Goal: Information Seeking & Learning: Find specific fact

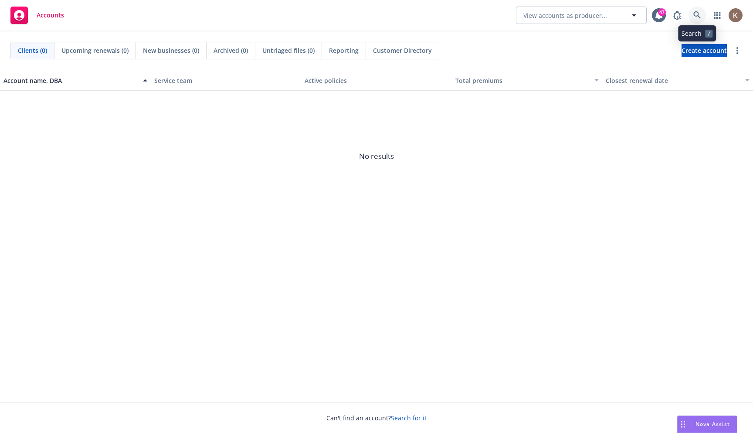
click at [695, 17] on icon at bounding box center [698, 15] width 8 height 8
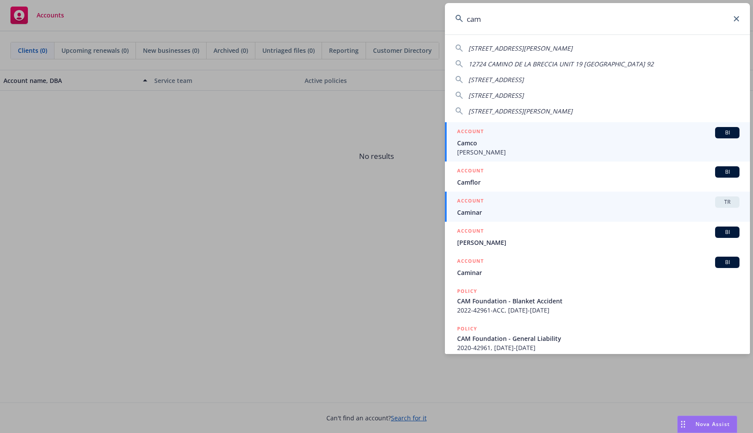
type input "cam"
click at [584, 202] on div "ACCOUNT TR" at bounding box center [598, 201] width 283 height 11
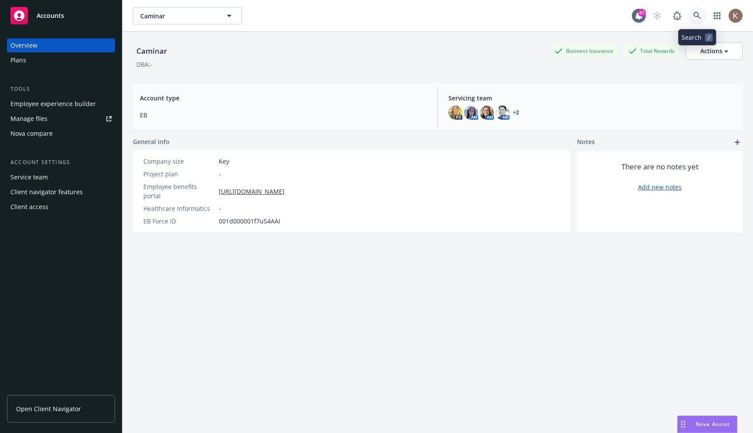
click at [705, 20] on link at bounding box center [697, 15] width 17 height 17
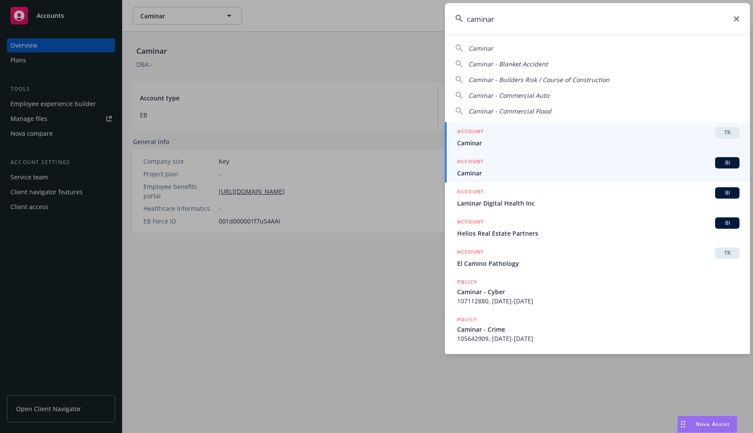
type input "caminar"
click at [640, 160] on div "ACCOUNT BI" at bounding box center [598, 162] width 283 height 11
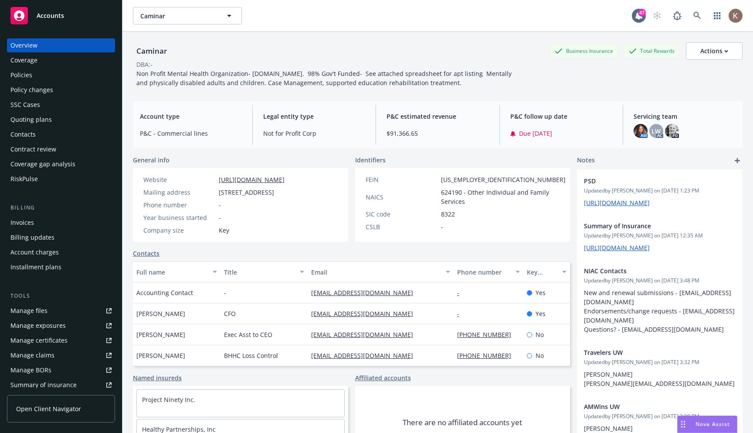
click at [29, 229] on div "Invoices" at bounding box center [22, 222] width 24 height 14
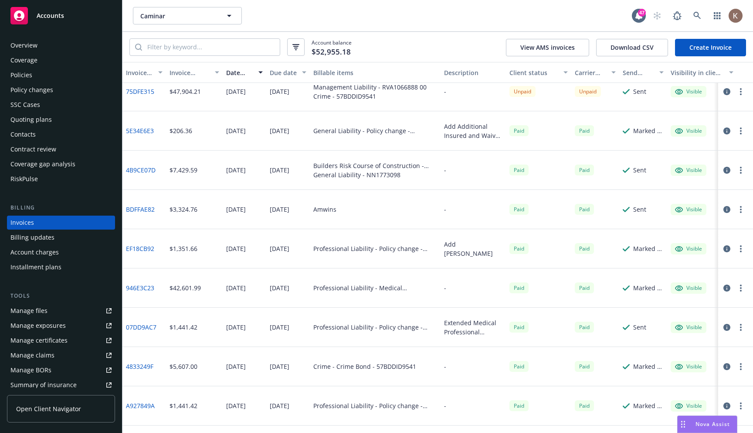
scroll to position [57, 0]
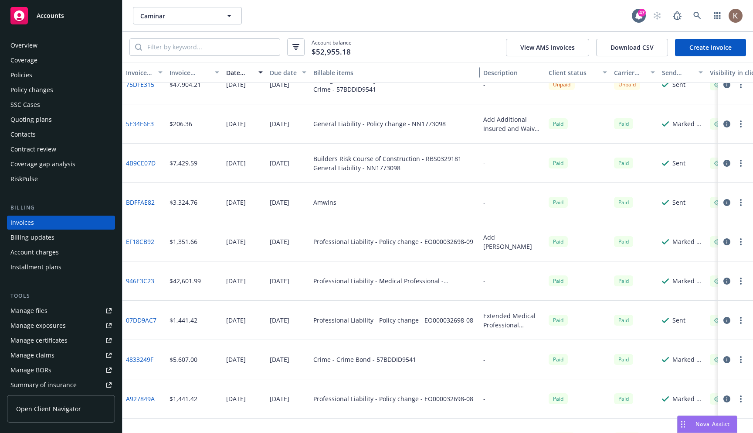
drag, startPoint x: 438, startPoint y: 74, endPoint x: 477, endPoint y: 62, distance: 41.0
click at [477, 62] on div "button" at bounding box center [475, 72] width 4 height 20
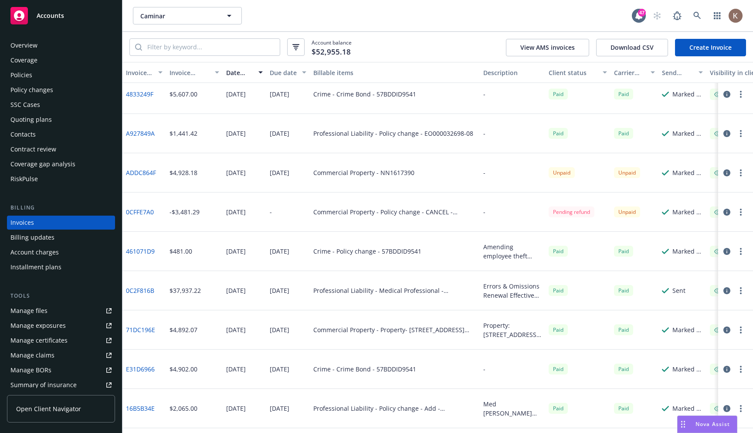
scroll to position [357, 0]
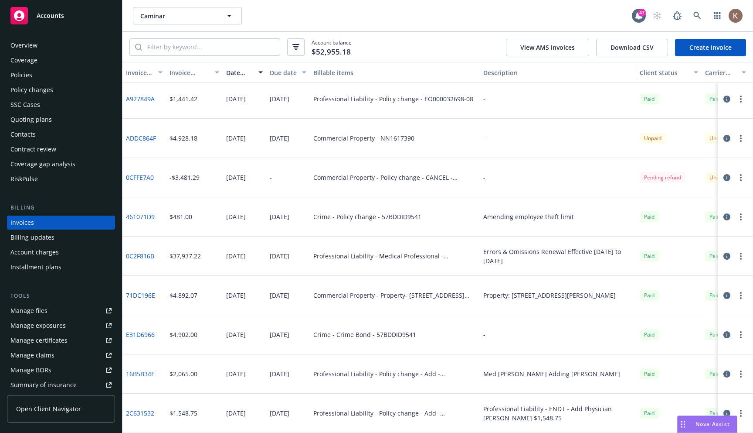
drag, startPoint x: 544, startPoint y: 71, endPoint x: 635, endPoint y: 71, distance: 91.1
click at [634, 71] on div "button" at bounding box center [632, 72] width 4 height 20
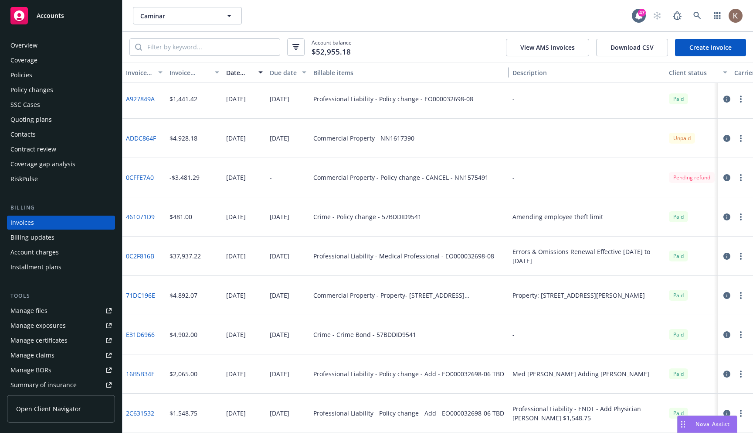
drag, startPoint x: 475, startPoint y: 72, endPoint x: 504, endPoint y: 70, distance: 29.3
click at [504, 70] on div "button" at bounding box center [505, 72] width 4 height 20
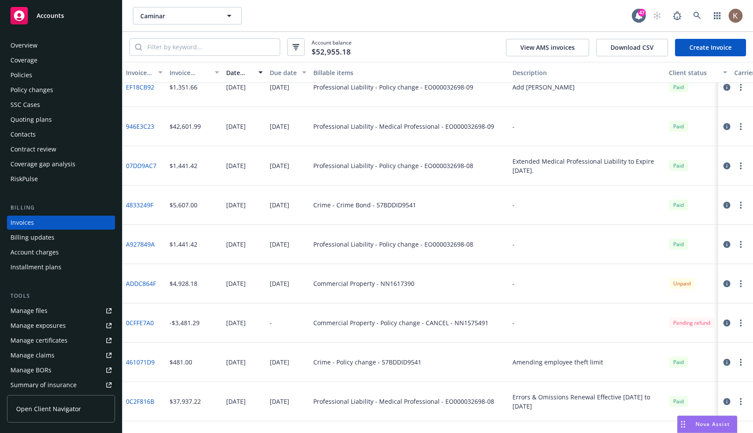
scroll to position [209, 0]
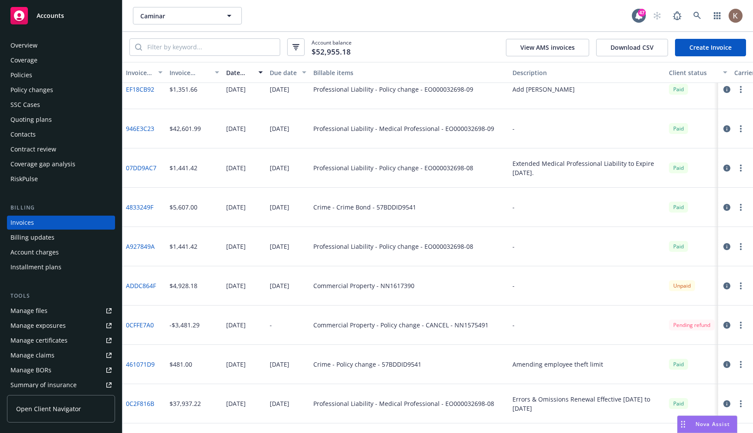
click at [724, 164] on icon "button" at bounding box center [727, 167] width 7 height 7
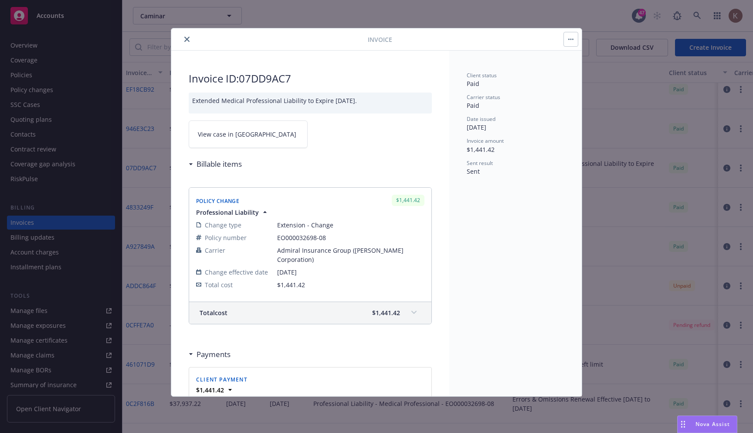
click at [184, 39] on button "close" at bounding box center [187, 39] width 10 height 10
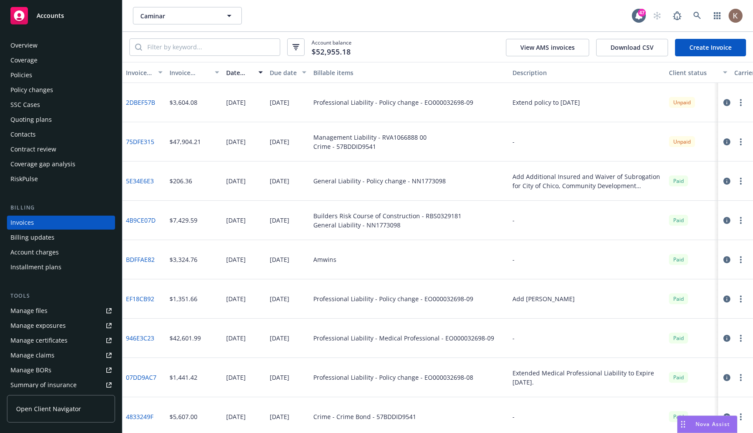
click at [725, 140] on icon "button" at bounding box center [727, 141] width 7 height 7
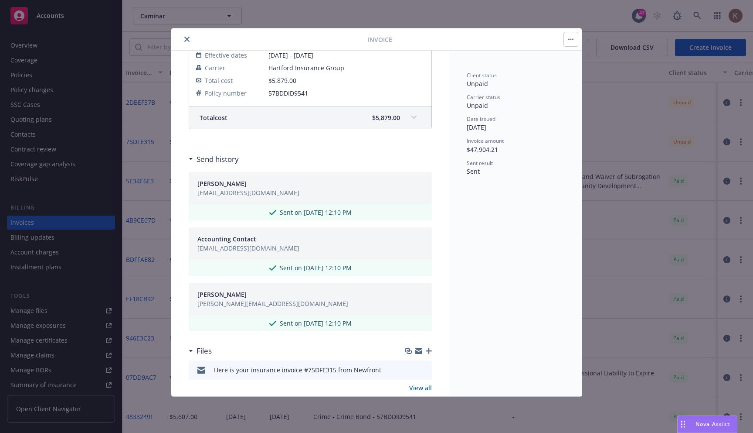
scroll to position [351, 0]
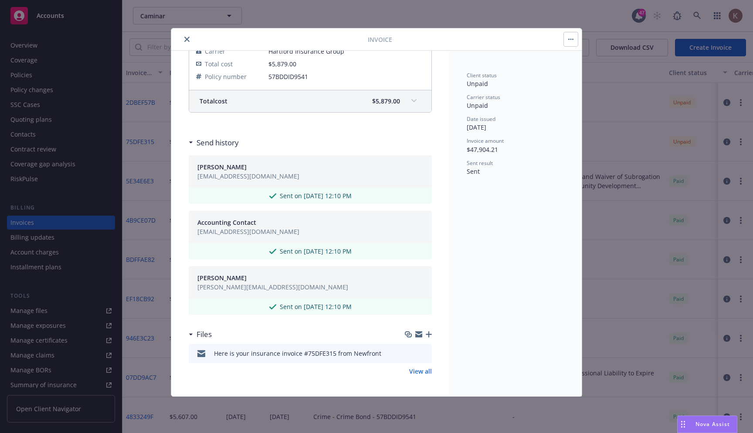
click at [184, 39] on icon "close" at bounding box center [186, 39] width 5 height 5
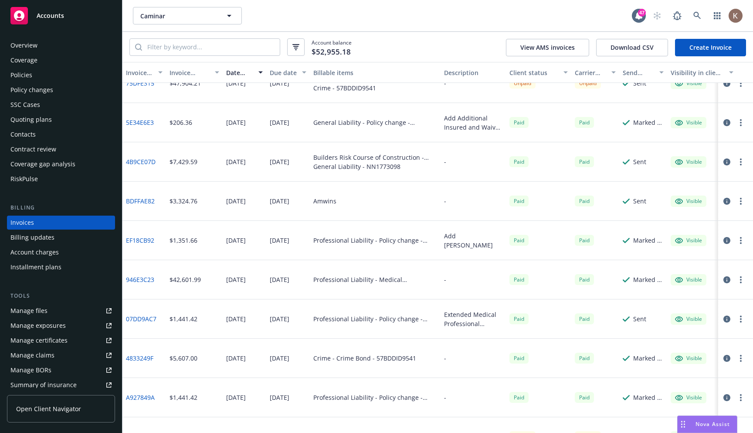
scroll to position [59, 0]
click at [142, 241] on link "EF18CB92" at bounding box center [140, 239] width 28 height 9
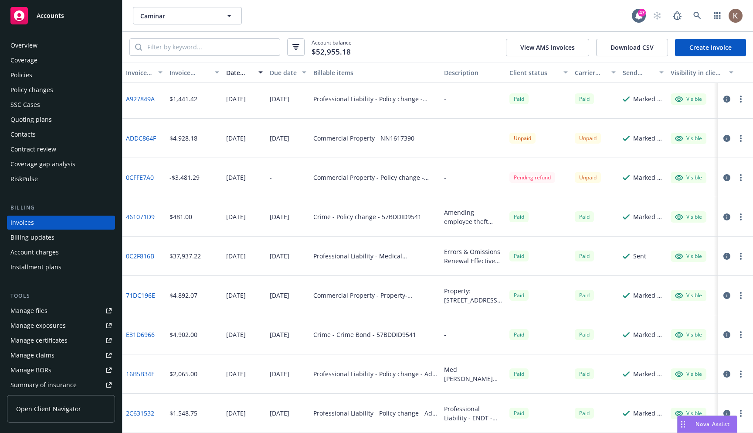
scroll to position [350, 0]
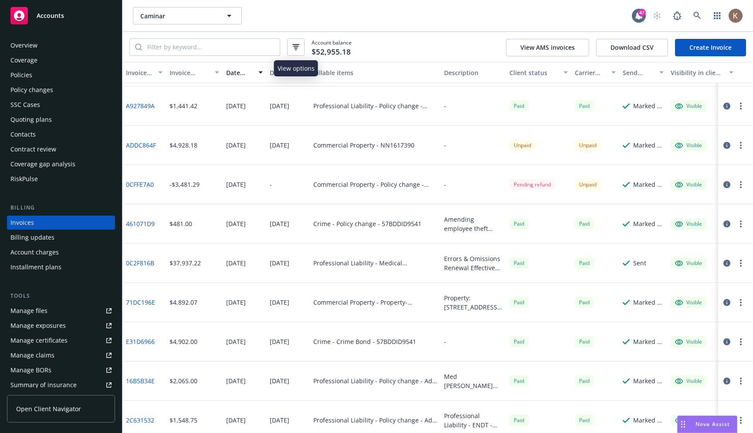
click at [296, 48] on icon "button" at bounding box center [295, 48] width 3 height 1
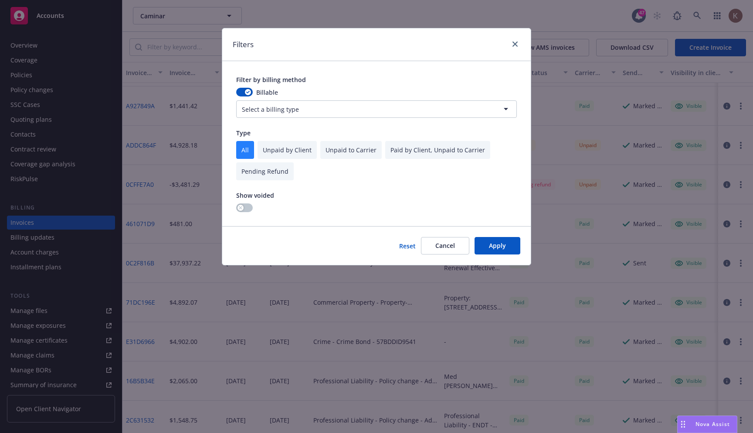
click at [298, 111] on html "Accounts Overview Coverage Policies Policy changes SSC Cases Quoting plans Cont…" at bounding box center [376, 216] width 753 height 433
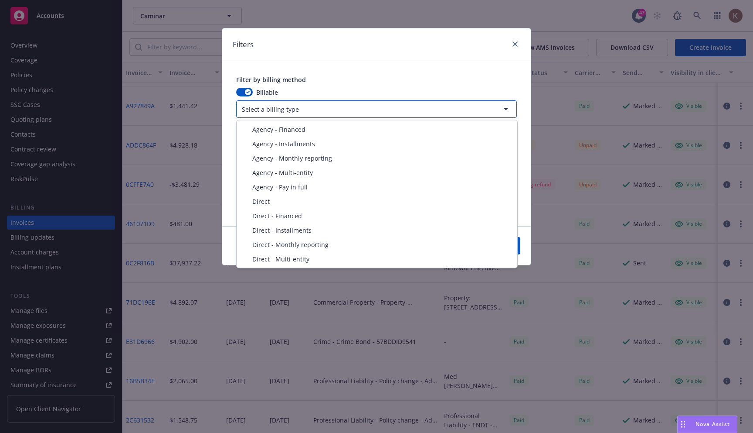
click at [342, 81] on html "Accounts Overview Coverage Policies Policy changes SSC Cases Quoting plans Cont…" at bounding box center [376, 216] width 753 height 433
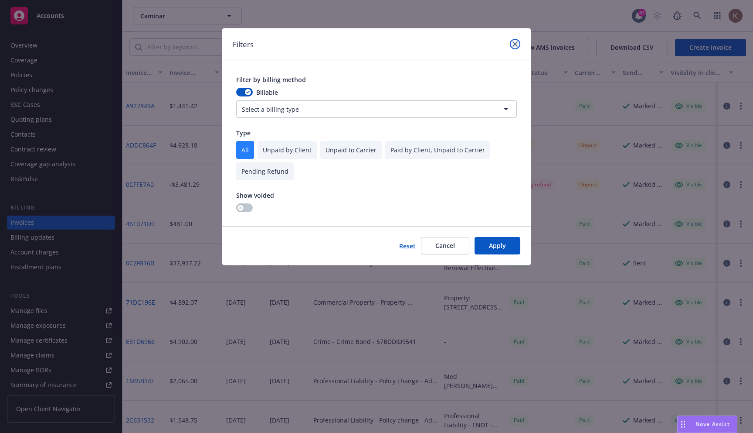
click at [514, 42] on icon "close" at bounding box center [515, 43] width 5 height 5
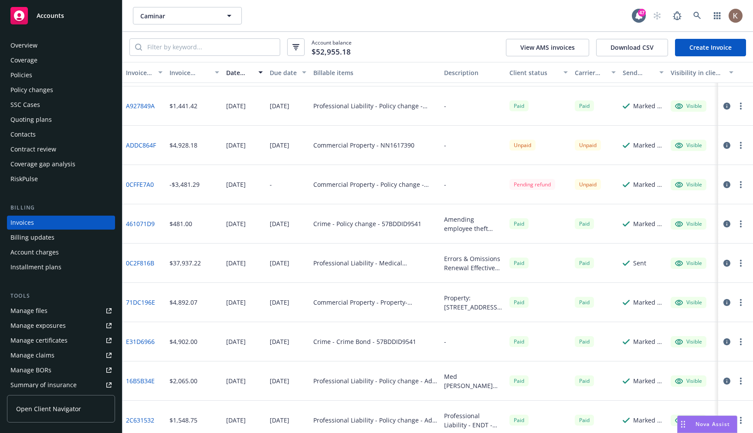
click at [726, 108] on icon "button" at bounding box center [727, 105] width 7 height 7
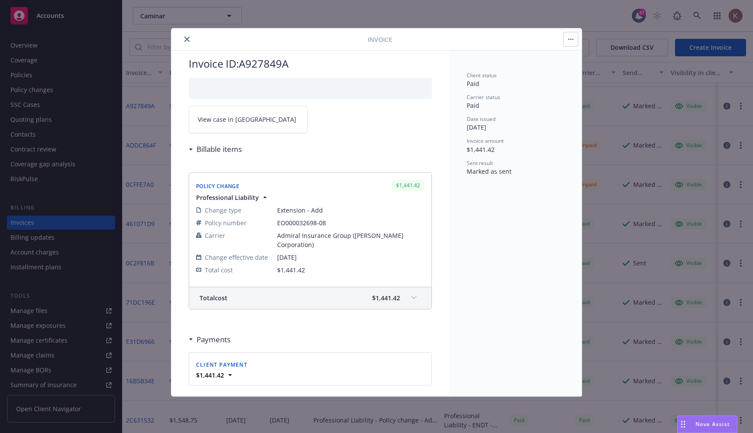
scroll to position [2, 0]
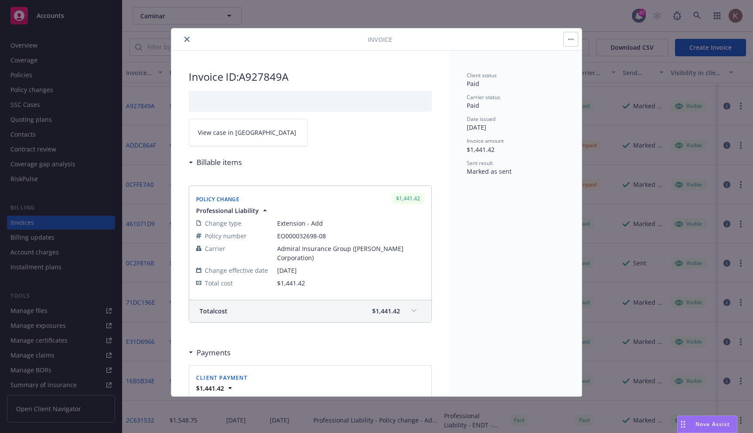
click at [183, 41] on button "close" at bounding box center [187, 39] width 10 height 10
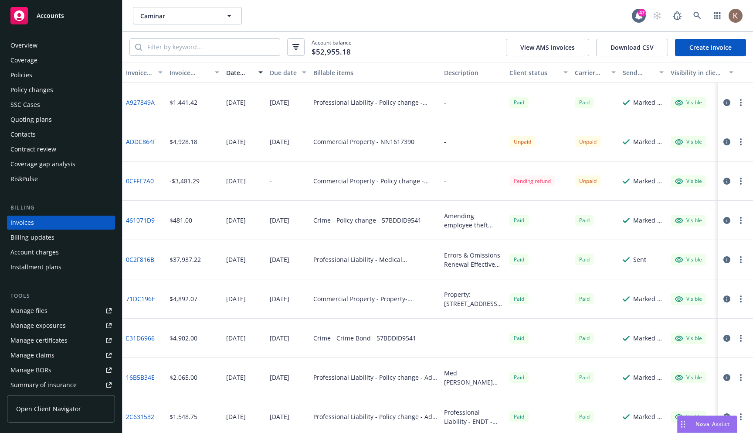
scroll to position [357, 0]
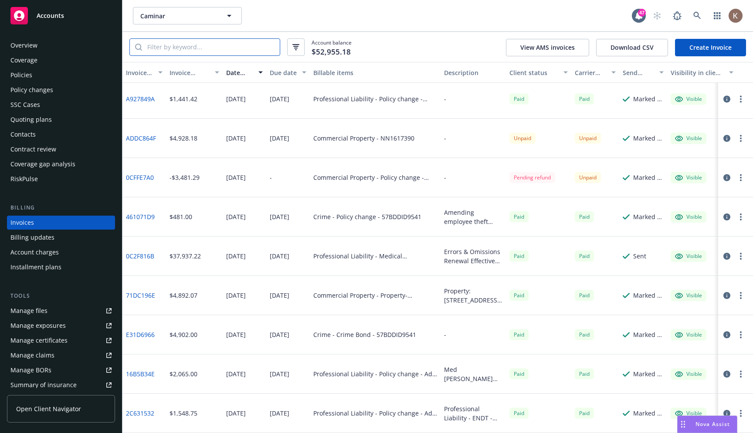
click at [220, 50] on input "search" at bounding box center [211, 47] width 138 height 17
paste input "57BDDID9541"
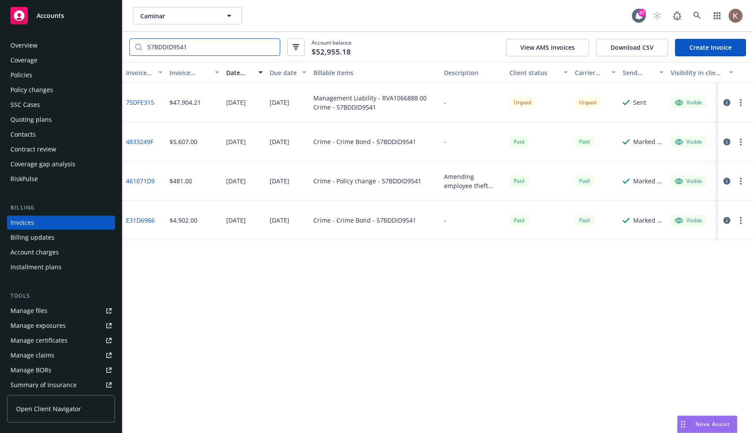
type input "57BDDID9541"
click at [728, 105] on icon "button" at bounding box center [727, 102] width 7 height 7
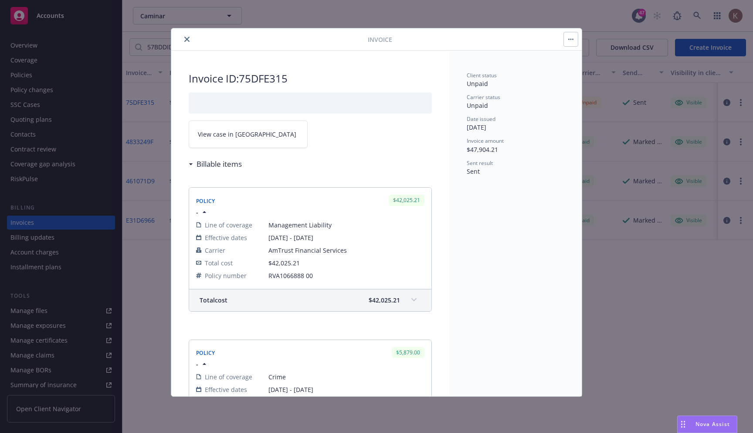
click at [184, 39] on button "close" at bounding box center [187, 39] width 10 height 10
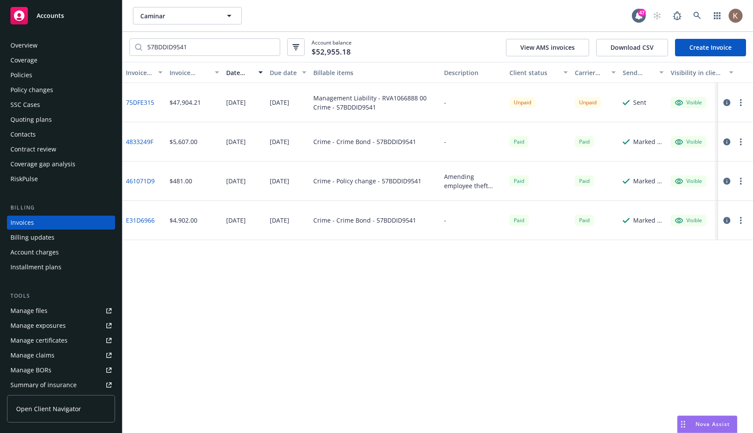
click at [727, 106] on button "button" at bounding box center [727, 102] width 10 height 10
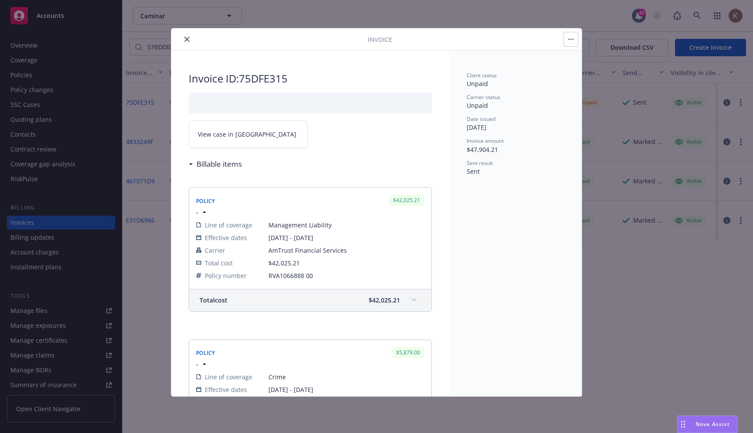
click at [184, 37] on icon "close" at bounding box center [186, 39] width 5 height 5
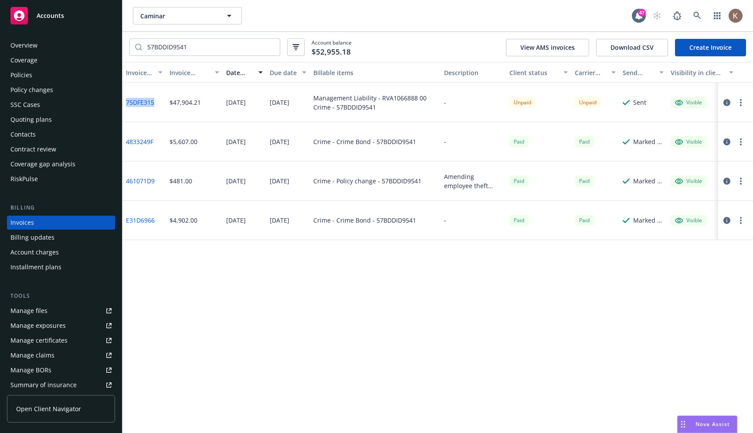
copy link "75DFE315"
drag, startPoint x: 157, startPoint y: 104, endPoint x: 126, endPoint y: 101, distance: 31.1
click at [126, 101] on div "75DFE315" at bounding box center [145, 102] width 44 height 39
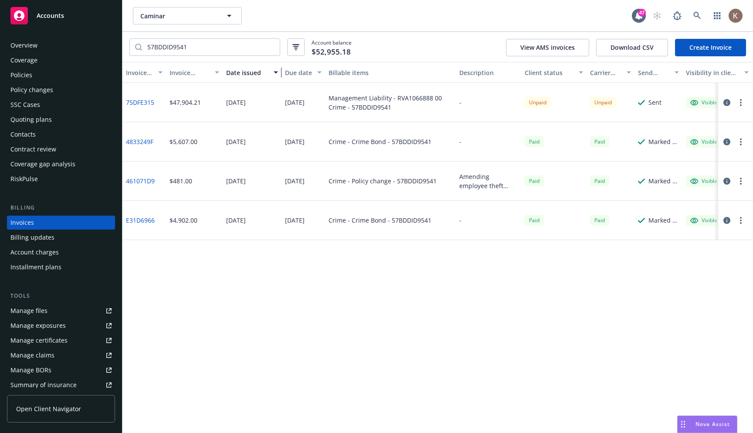
drag, startPoint x: 266, startPoint y: 73, endPoint x: 281, endPoint y: 68, distance: 16.0
click at [279, 68] on div "button" at bounding box center [277, 72] width 4 height 20
copy div "[DATE]"
drag, startPoint x: 262, startPoint y: 102, endPoint x: 226, endPoint y: 102, distance: 36.2
click at [238, 102] on div "[DATE]" at bounding box center [252, 102] width 59 height 39
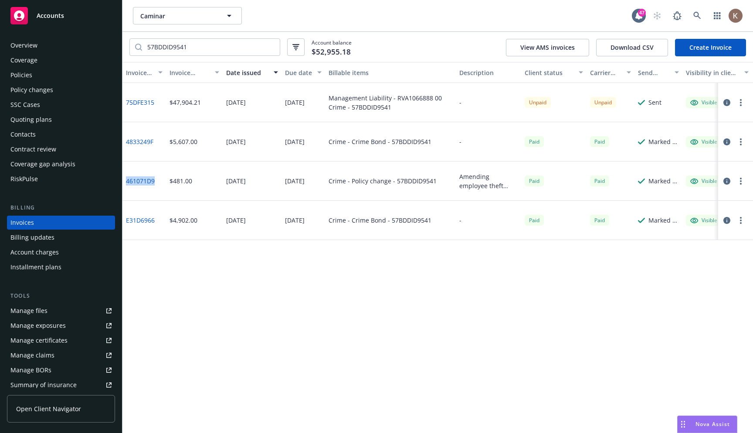
copy link "461071D9"
drag, startPoint x: 163, startPoint y: 181, endPoint x: 123, endPoint y: 181, distance: 40.1
click at [210, 181] on div "461071D9 $481.00 [DATE] [DATE] Crime - Policy change - 57BDDID9541 Amending emp…" at bounding box center [455, 180] width 665 height 39
drag, startPoint x: 359, startPoint y: 41, endPoint x: 301, endPoint y: 41, distance: 58.0
click at [301, 41] on div "57BDDID9541 Account balance $52,955.18 View AMS invoices Download CSV Create In…" at bounding box center [438, 47] width 631 height 30
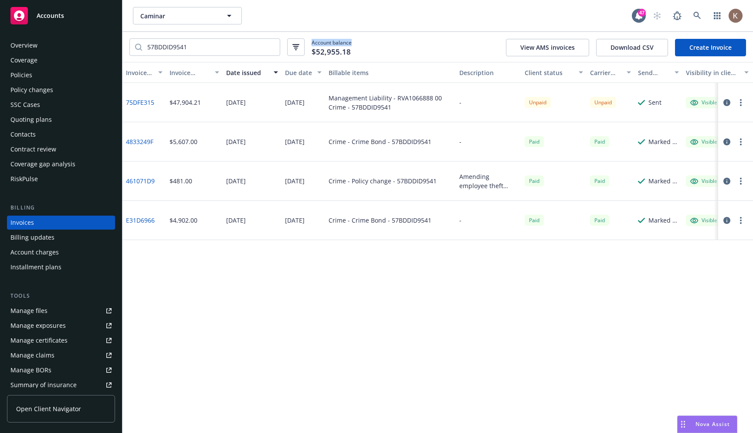
copy span "Account balance"
